Goal: Task Accomplishment & Management: Complete application form

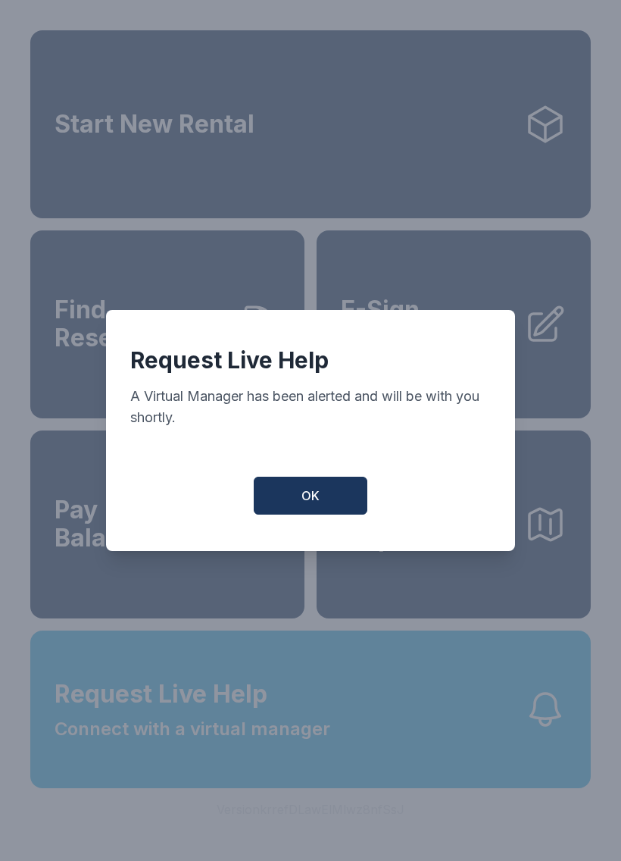
click at [343, 512] on button "OK" at bounding box center [311, 496] width 114 height 38
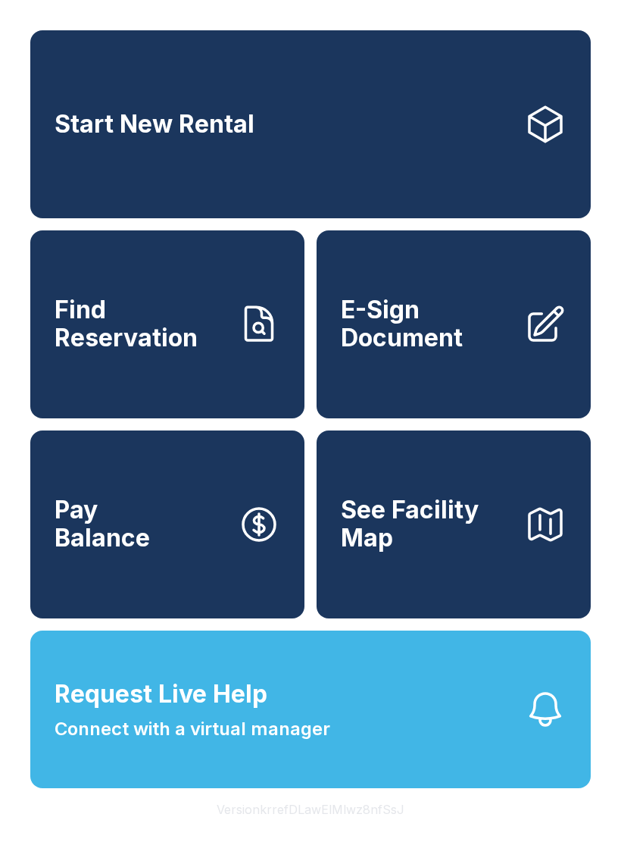
click at [531, 388] on link "E-Sign Document" at bounding box center [454, 324] width 274 height 188
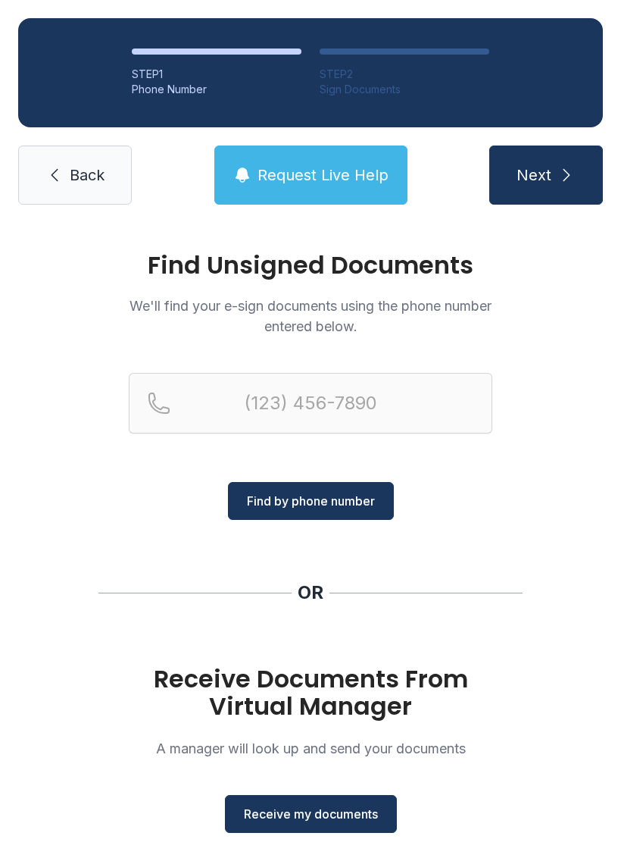
click at [355, 799] on button "Receive my documents" at bounding box center [311, 814] width 172 height 38
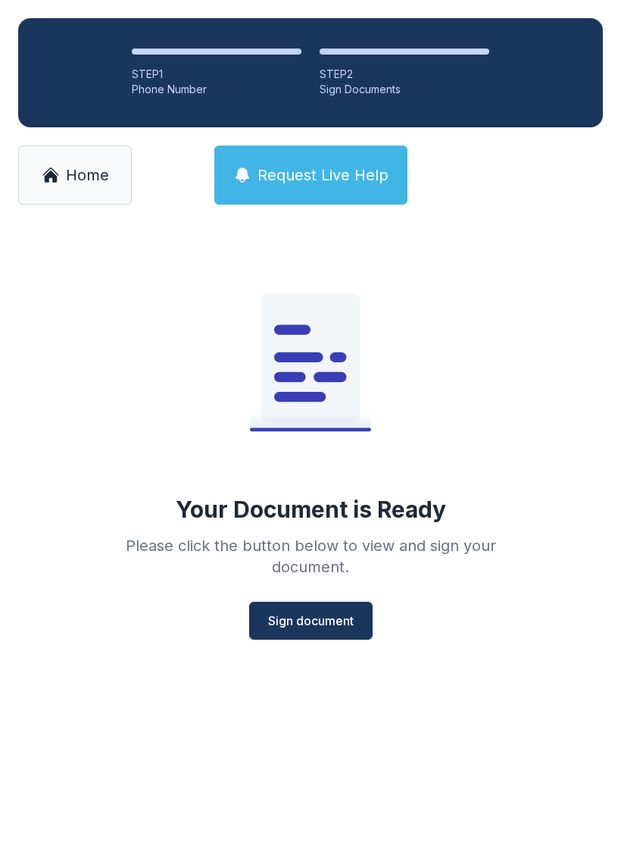
click at [328, 624] on span "Sign document" at bounding box center [311, 621] width 86 height 18
click at [334, 629] on span "Sign document" at bounding box center [311, 621] width 86 height 18
click at [331, 620] on span "Sign document" at bounding box center [311, 621] width 86 height 18
click at [336, 609] on button "Sign document" at bounding box center [311, 621] width 124 height 38
click at [328, 627] on span "Sign document" at bounding box center [311, 621] width 86 height 18
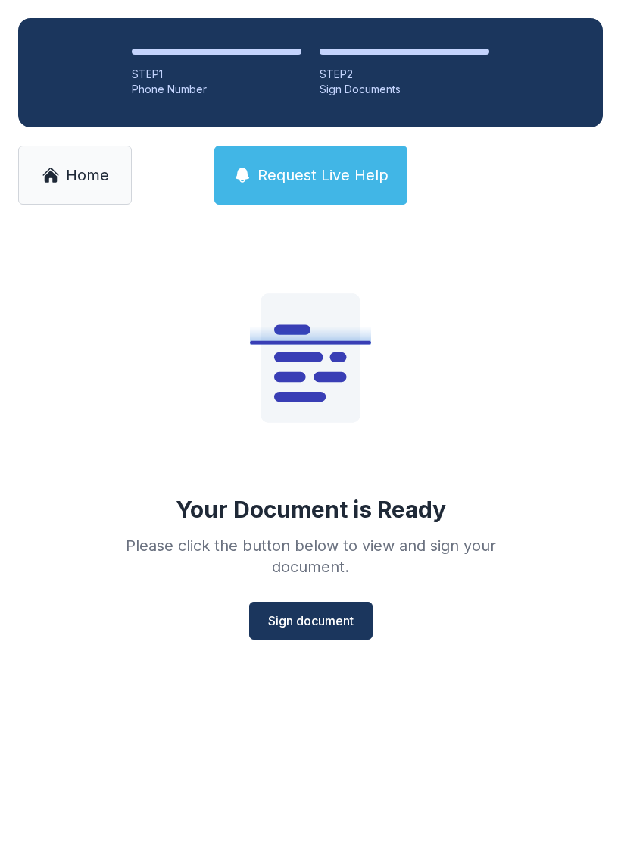
click at [328, 627] on span "Sign document" at bounding box center [311, 621] width 86 height 18
click at [314, 622] on span "Sign document" at bounding box center [311, 621] width 86 height 18
click at [321, 615] on span "Sign document" at bounding box center [311, 621] width 86 height 18
click at [291, 612] on span "Sign document" at bounding box center [311, 621] width 86 height 18
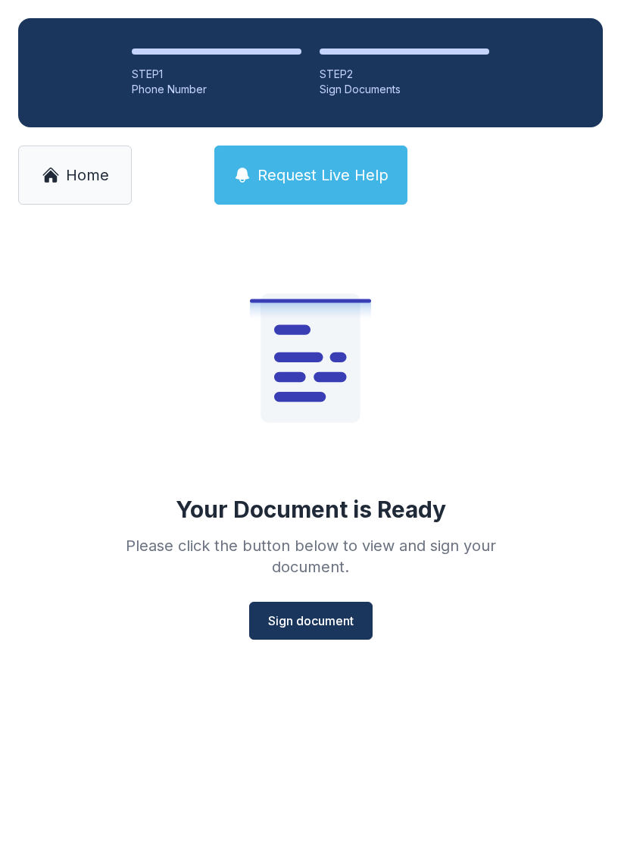
click at [365, 628] on button "Sign document" at bounding box center [311, 621] width 124 height 38
click at [296, 622] on span "Sign document" at bounding box center [311, 621] width 86 height 18
click at [71, 180] on span "Home" at bounding box center [87, 174] width 43 height 21
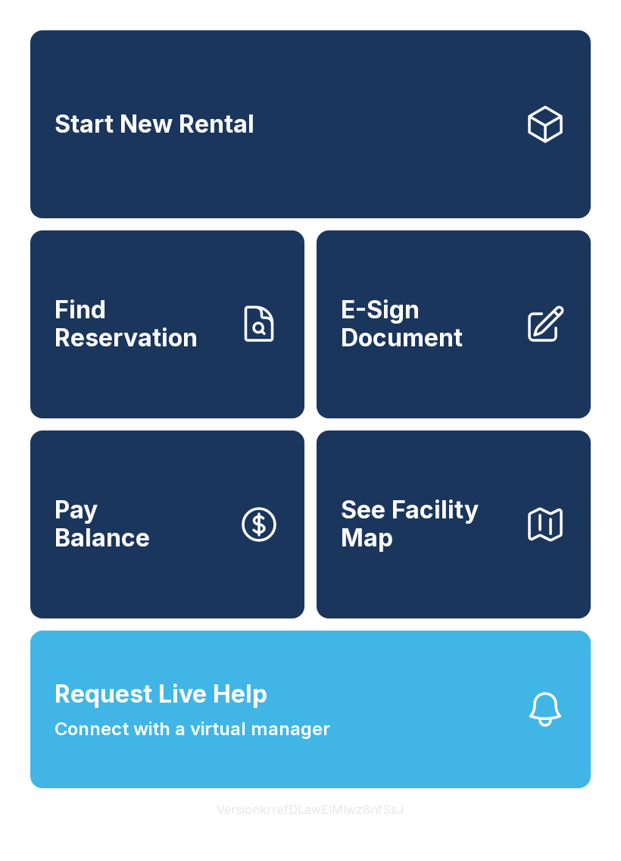
click at [399, 738] on button "Request Live Help Connect with a virtual manager" at bounding box center [310, 709] width 561 height 158
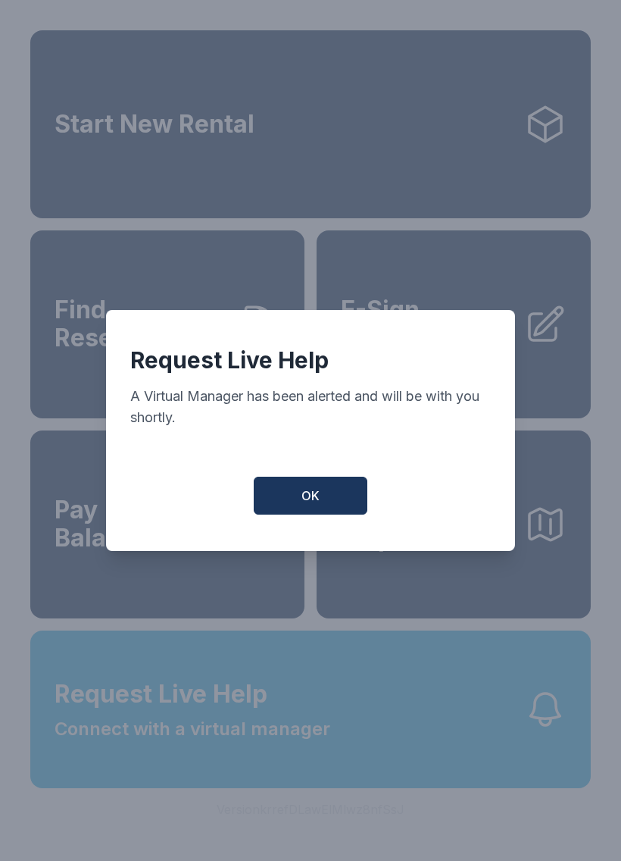
click at [329, 504] on button "OK" at bounding box center [311, 496] width 114 height 38
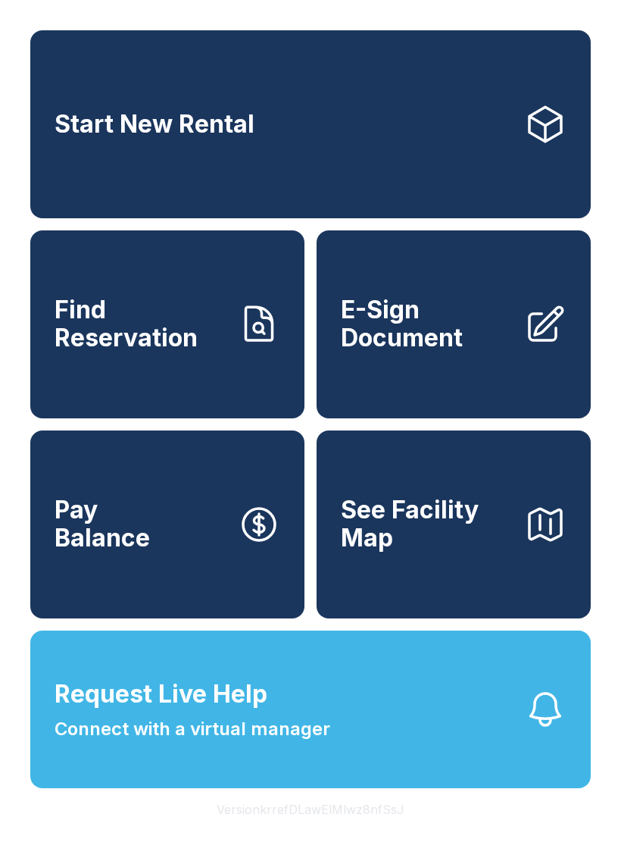
click at [297, 743] on span "Connect with a virtual manager" at bounding box center [193, 728] width 276 height 27
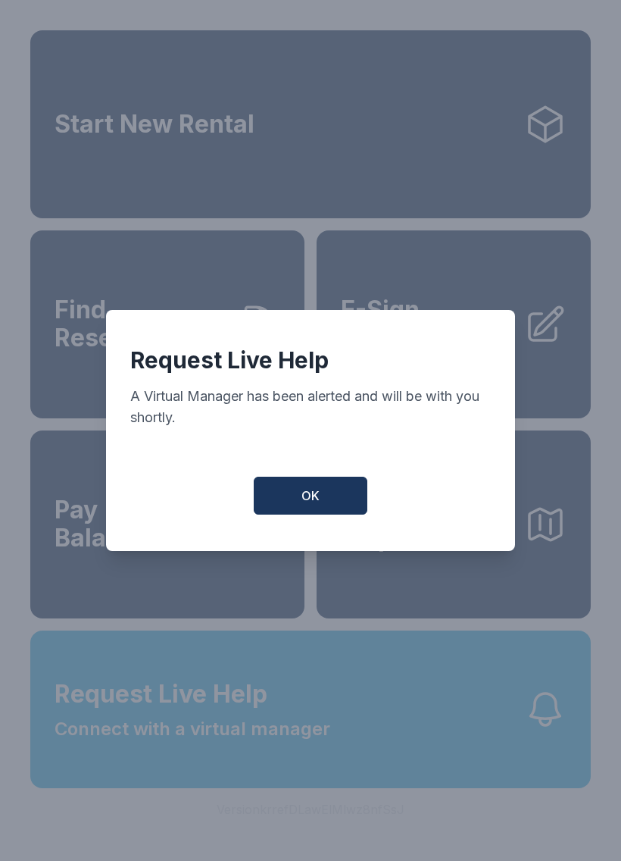
click at [333, 499] on button "OK" at bounding box center [311, 496] width 114 height 38
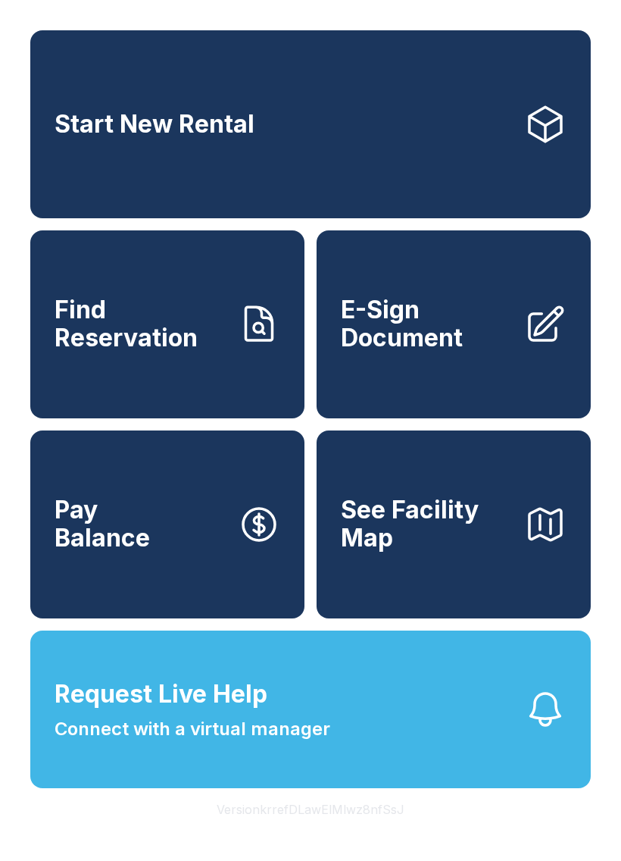
click at [424, 746] on button "Request Live Help Connect with a virtual manager" at bounding box center [310, 709] width 561 height 158
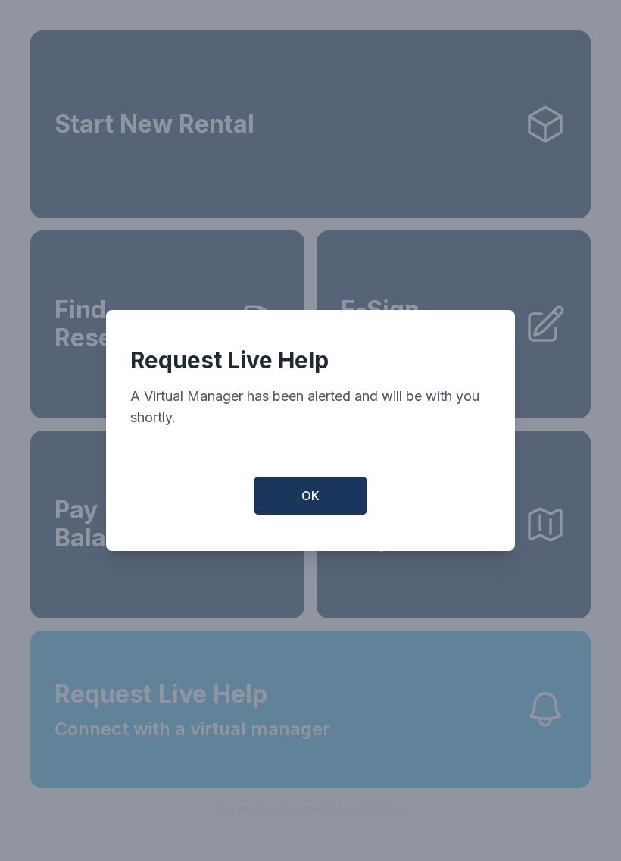
click at [328, 499] on button "OK" at bounding box center [311, 496] width 114 height 38
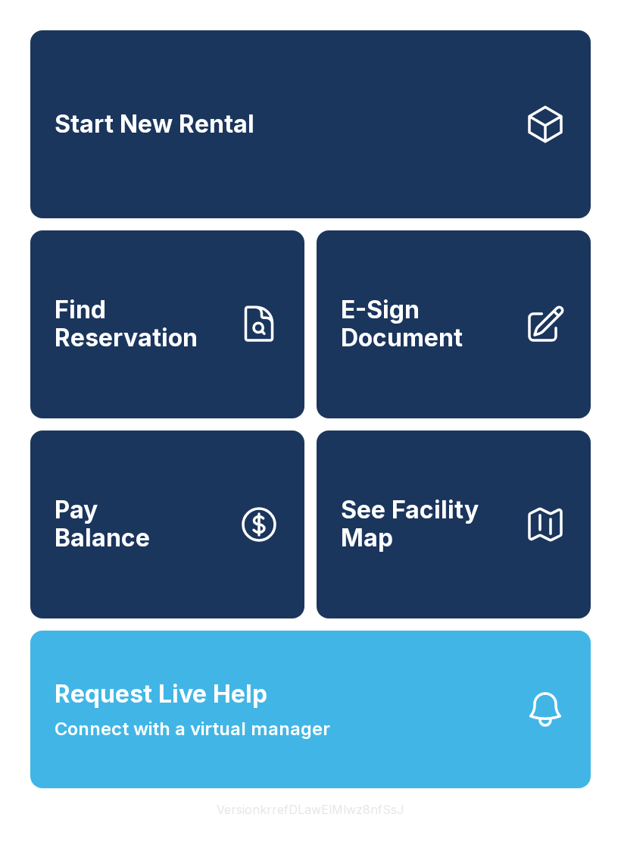
click at [216, 712] on span "Request Live Help" at bounding box center [161, 694] width 213 height 36
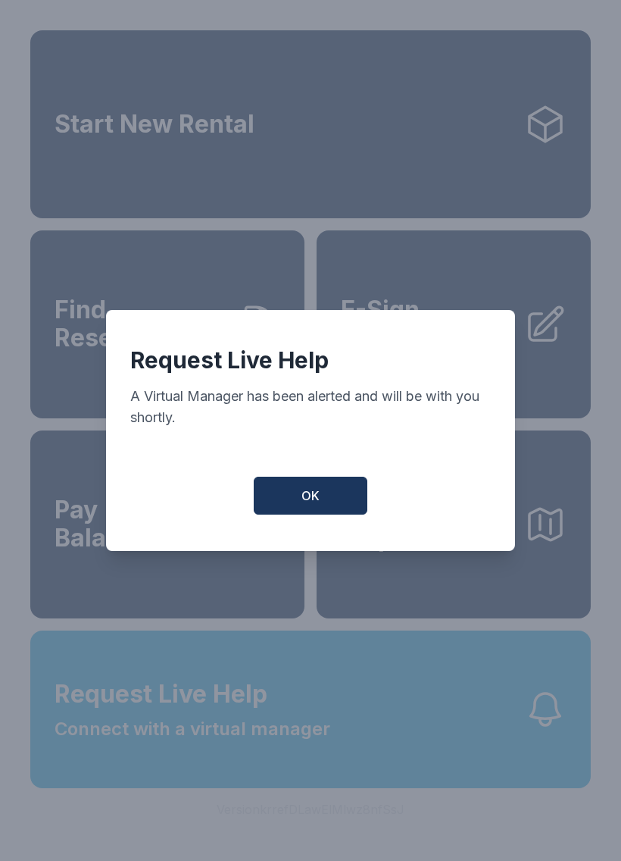
click at [300, 496] on button "OK" at bounding box center [311, 496] width 114 height 38
